Goal: Transaction & Acquisition: Purchase product/service

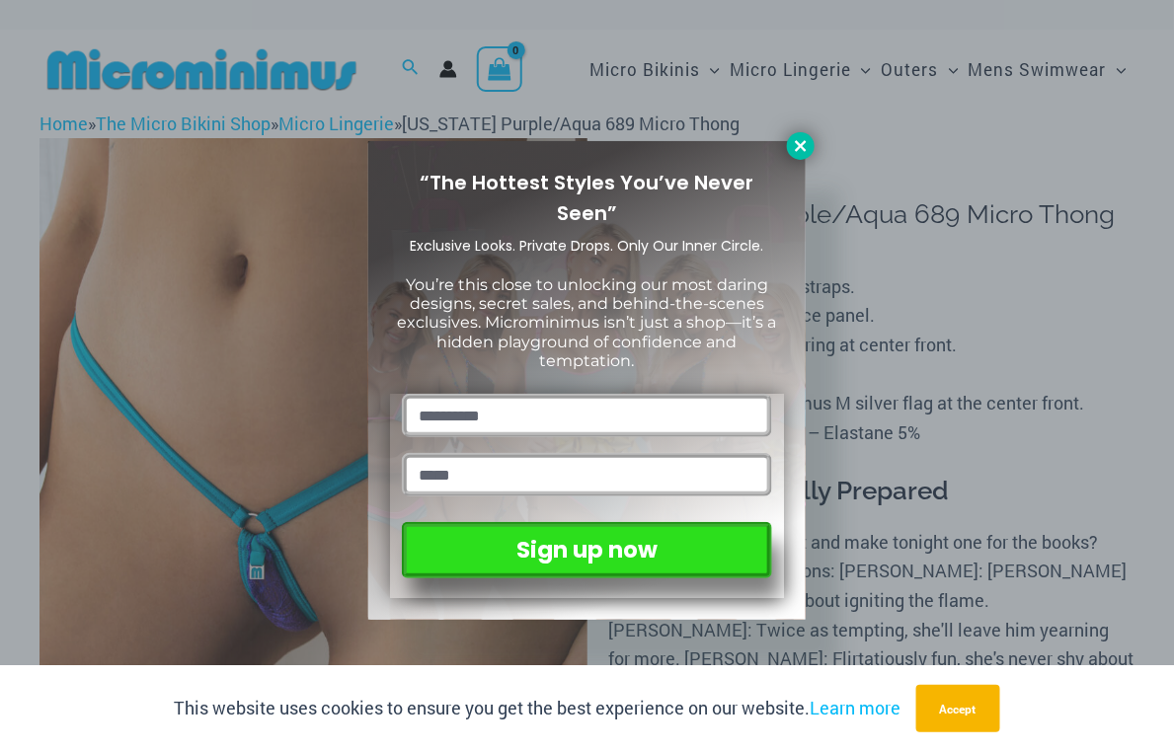
click at [793, 152] on icon at bounding box center [801, 146] width 18 height 18
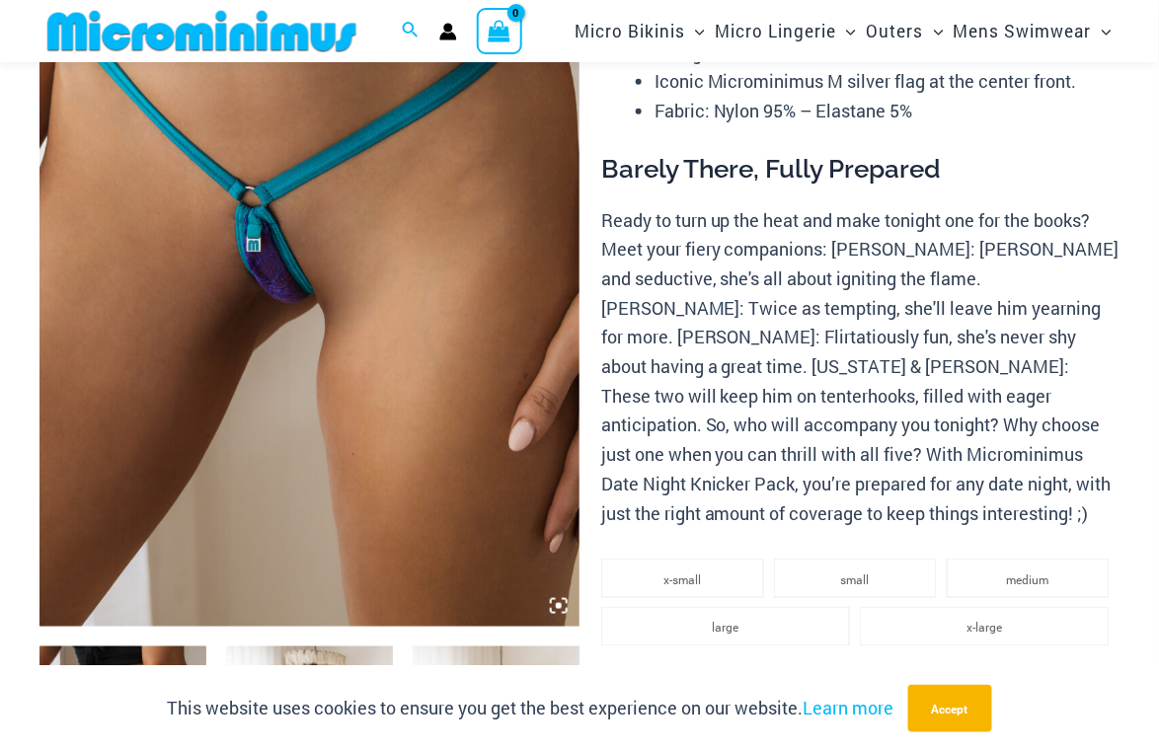
scroll to position [180, 0]
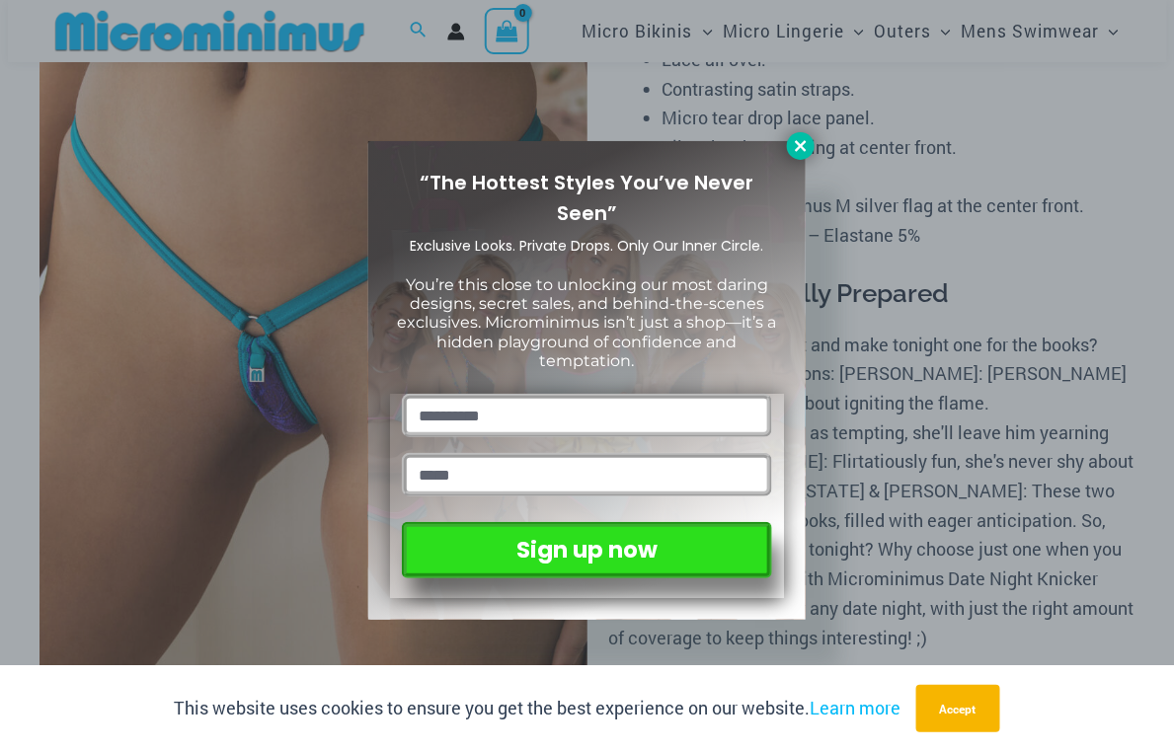
click at [814, 148] on button at bounding box center [801, 146] width 28 height 28
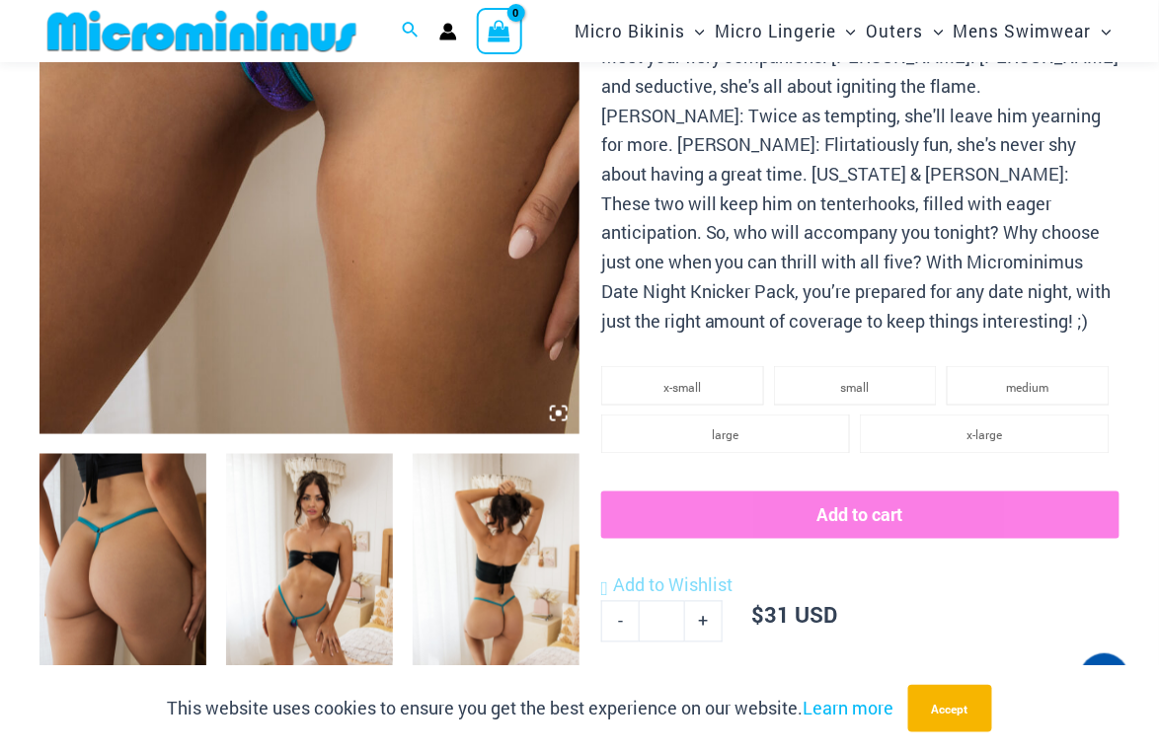
scroll to position [972, 0]
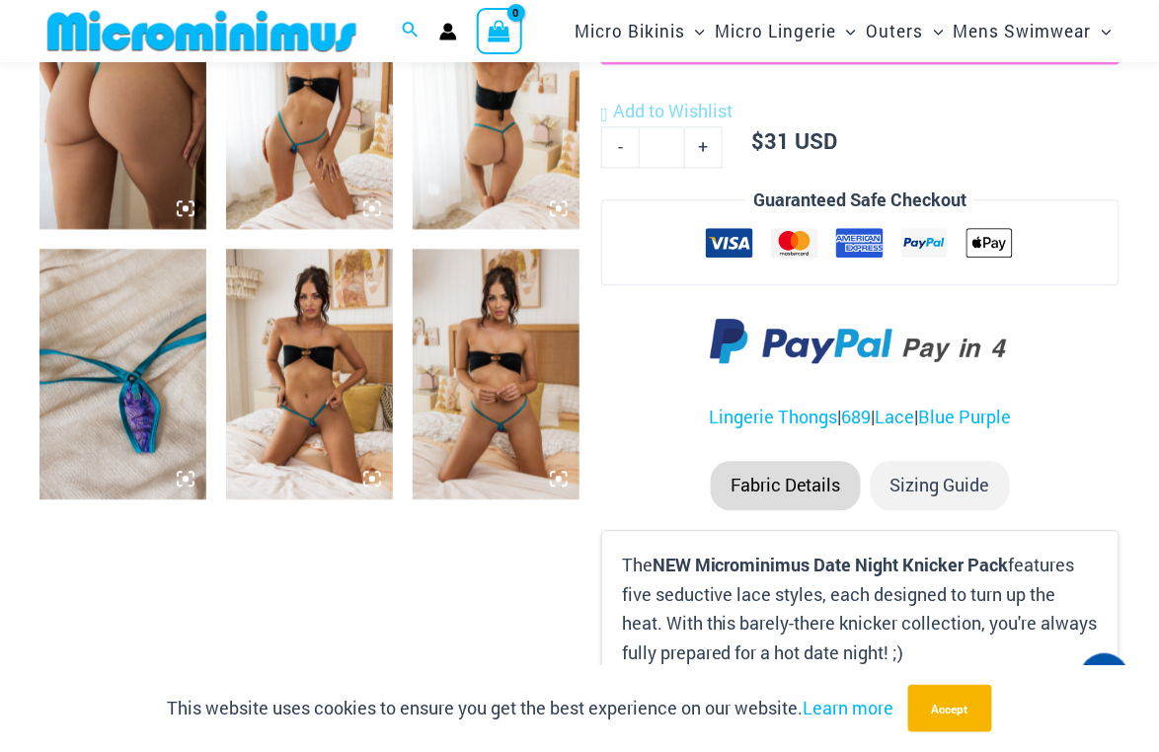
click at [319, 352] on img at bounding box center [309, 374] width 167 height 250
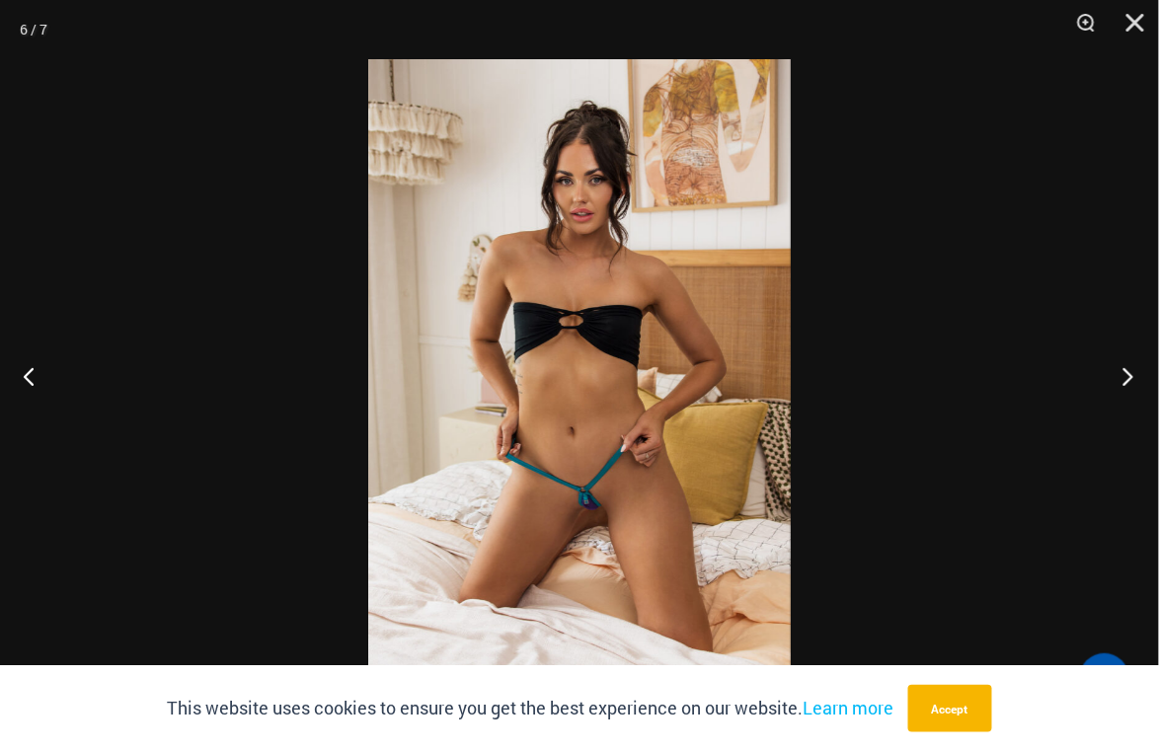
click at [1123, 378] on button "Next" at bounding box center [1122, 376] width 74 height 99
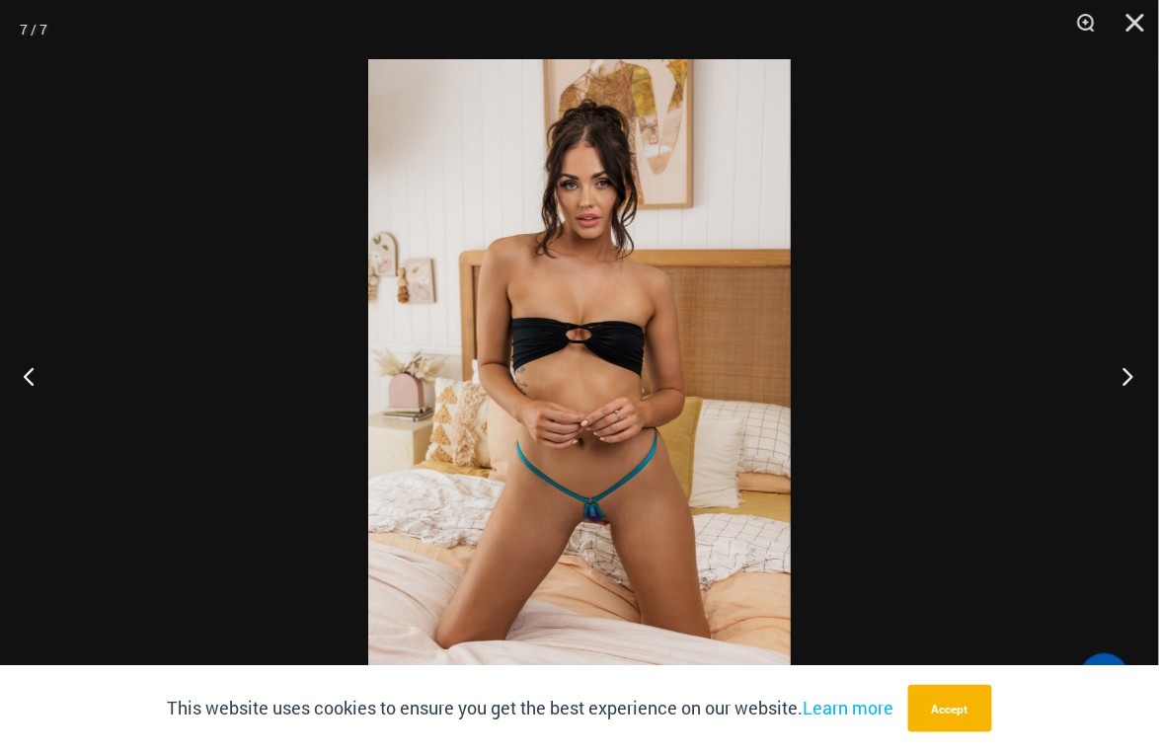
click at [1123, 378] on button "Next" at bounding box center [1122, 376] width 74 height 99
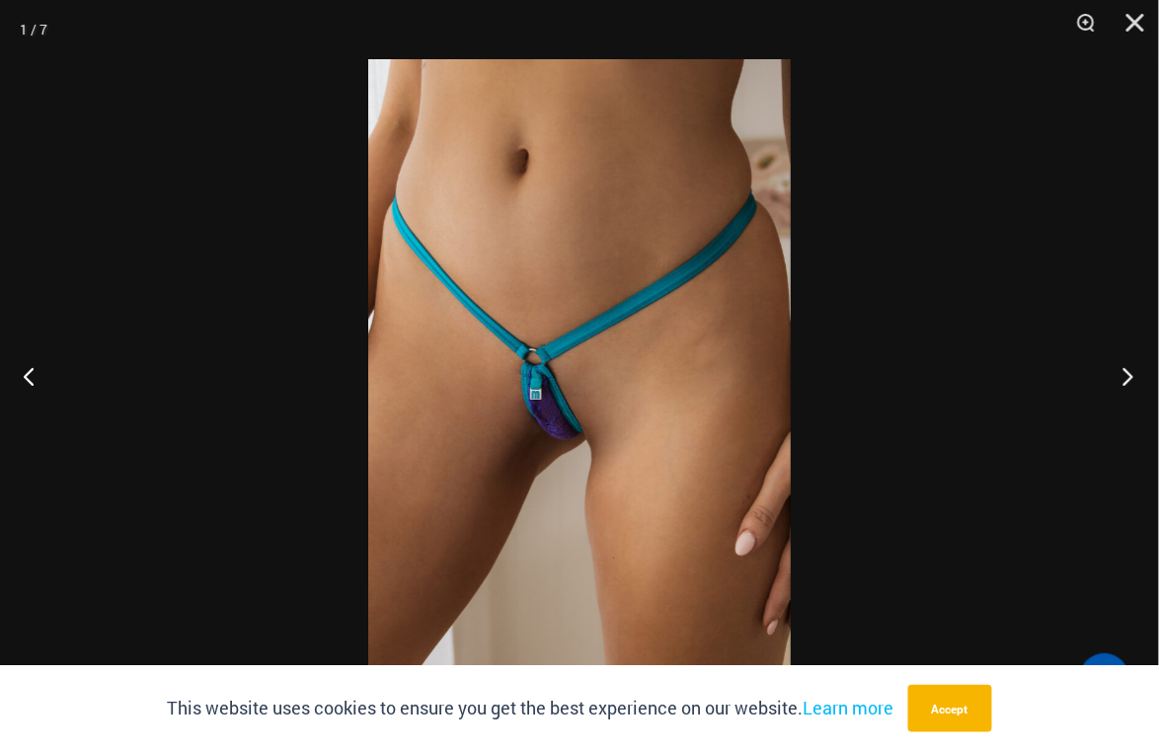
click at [1123, 378] on button "Next" at bounding box center [1122, 376] width 74 height 99
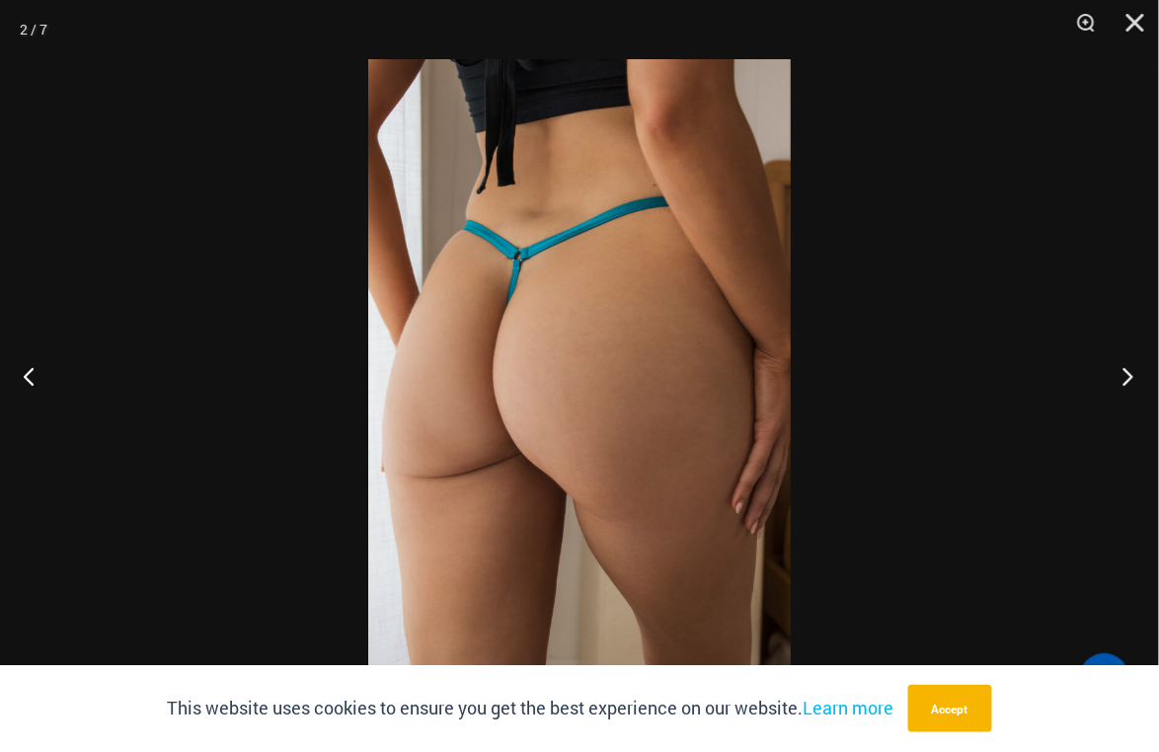
click at [1123, 378] on button "Next" at bounding box center [1122, 376] width 74 height 99
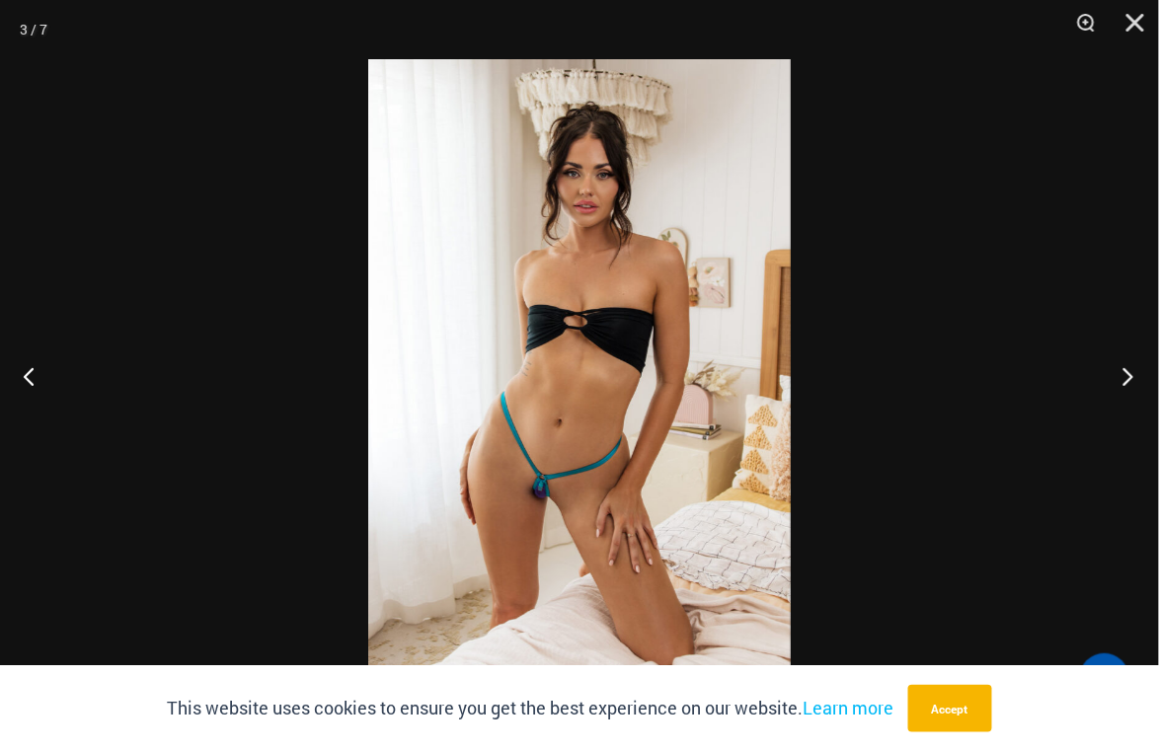
click at [1123, 378] on button "Next" at bounding box center [1122, 376] width 74 height 99
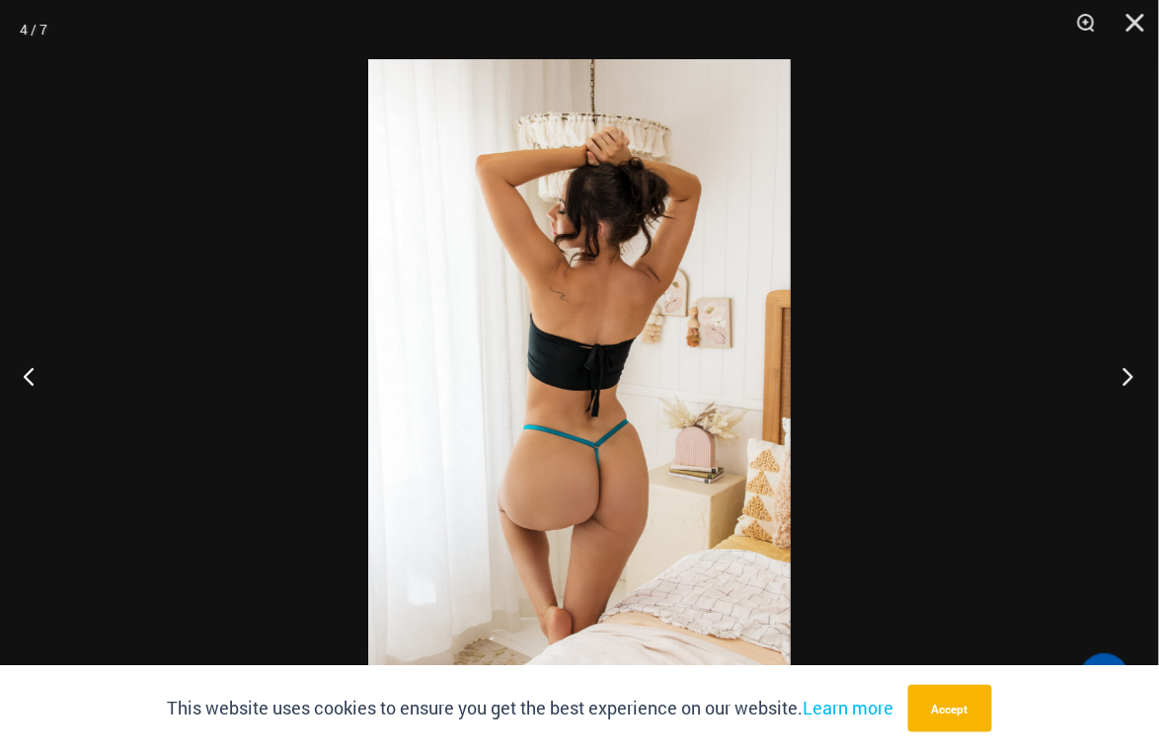
click at [1123, 378] on button "Next" at bounding box center [1122, 376] width 74 height 99
